Goal: Task Accomplishment & Management: Manage account settings

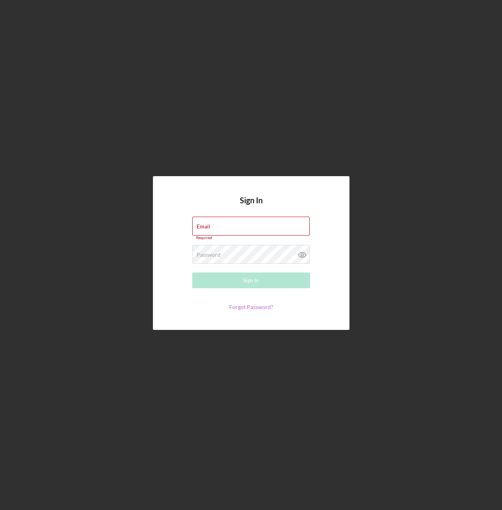
click at [255, 305] on link "Forgot Password?" at bounding box center [251, 307] width 44 height 7
